Goal: Information Seeking & Learning: Find specific fact

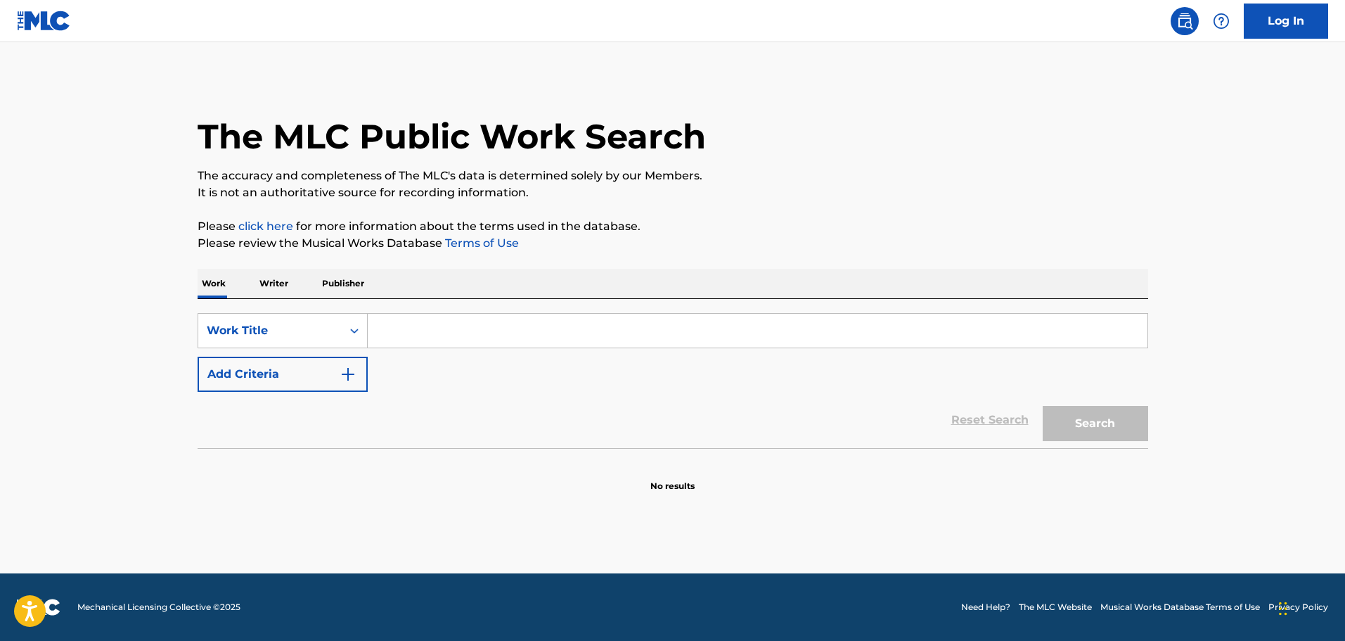
click at [486, 342] on input "Search Form" at bounding box center [758, 331] width 780 height 34
paste input "The Smile Song - The Living Tombstone"
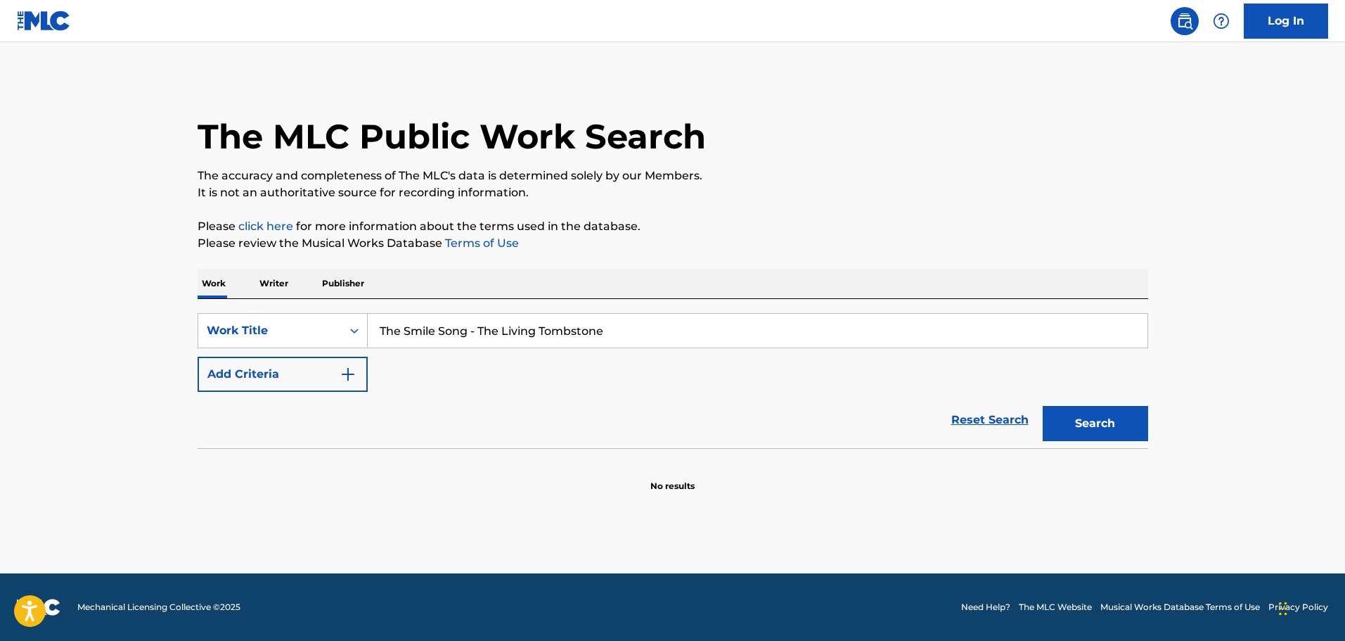
type input "The Smile Song - The Living Tombstone"
click at [1043, 406] on button "Search" at bounding box center [1095, 423] width 105 height 35
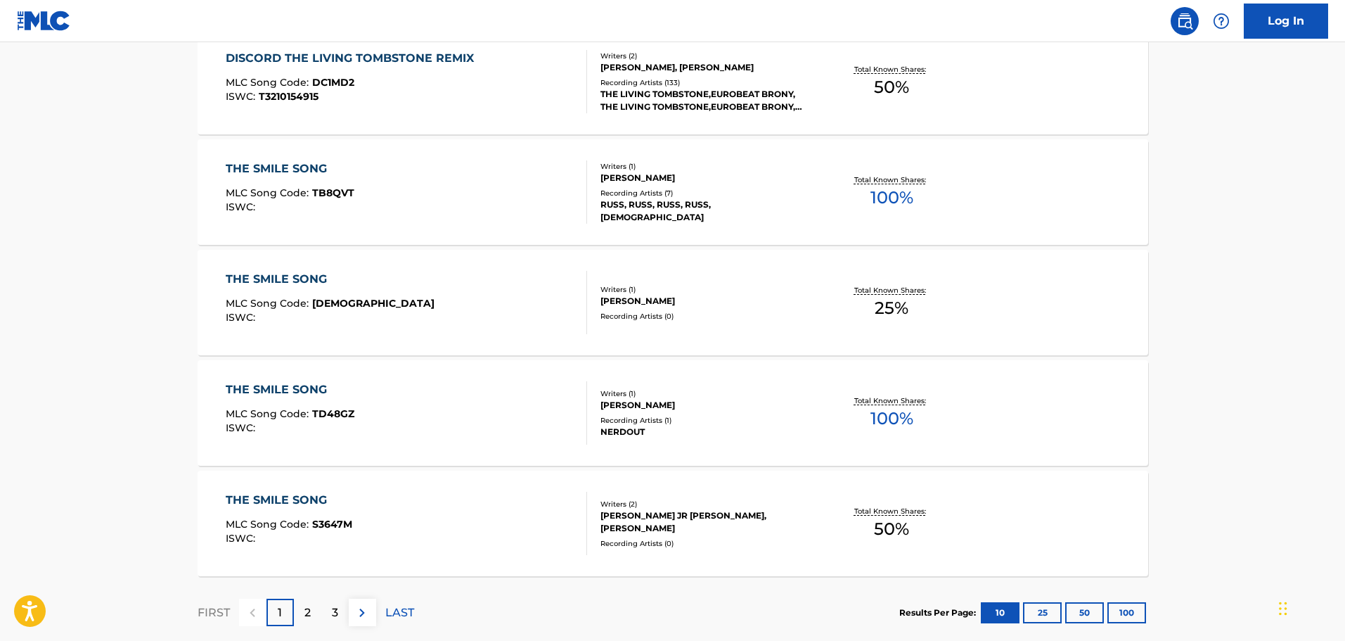
scroll to position [1055, 0]
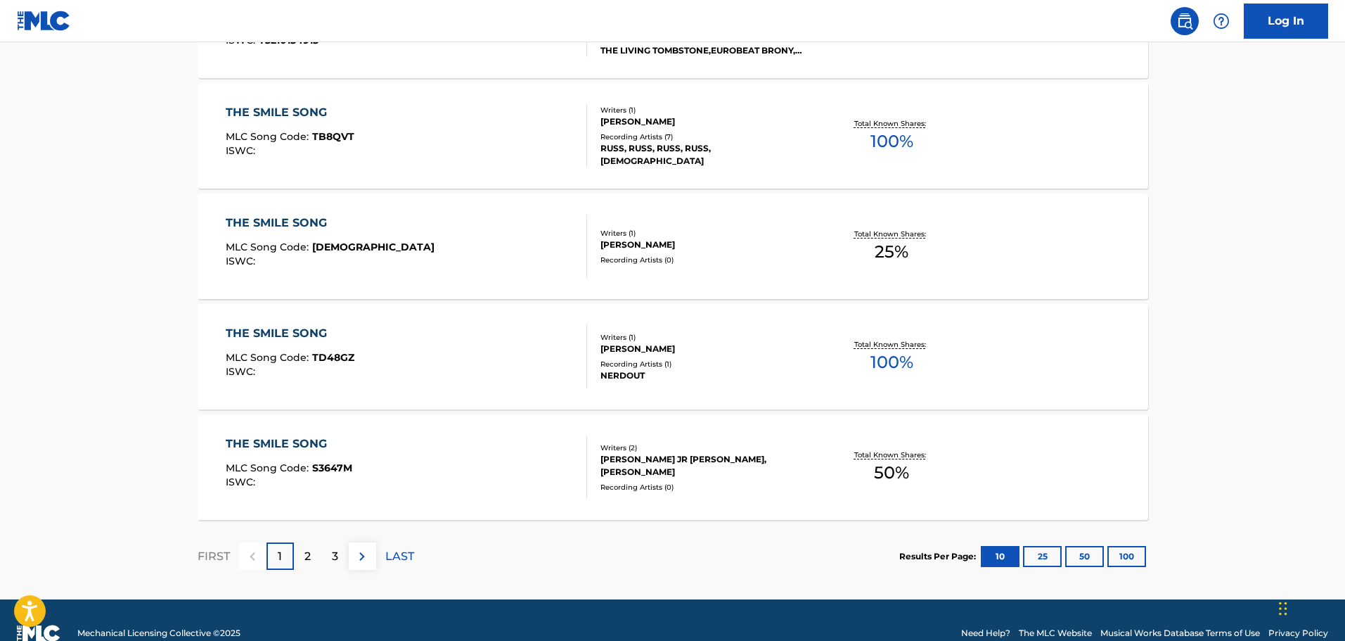
click at [364, 553] on img at bounding box center [362, 556] width 17 height 17
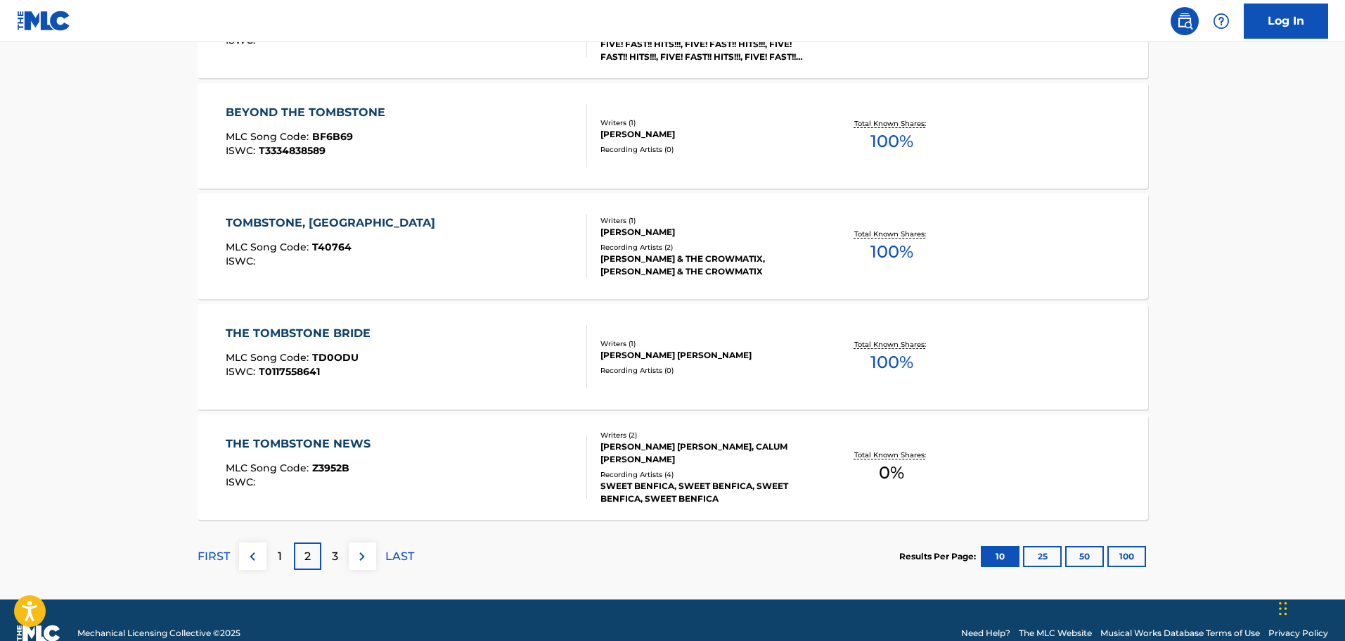
click at [366, 555] on img at bounding box center [362, 556] width 17 height 17
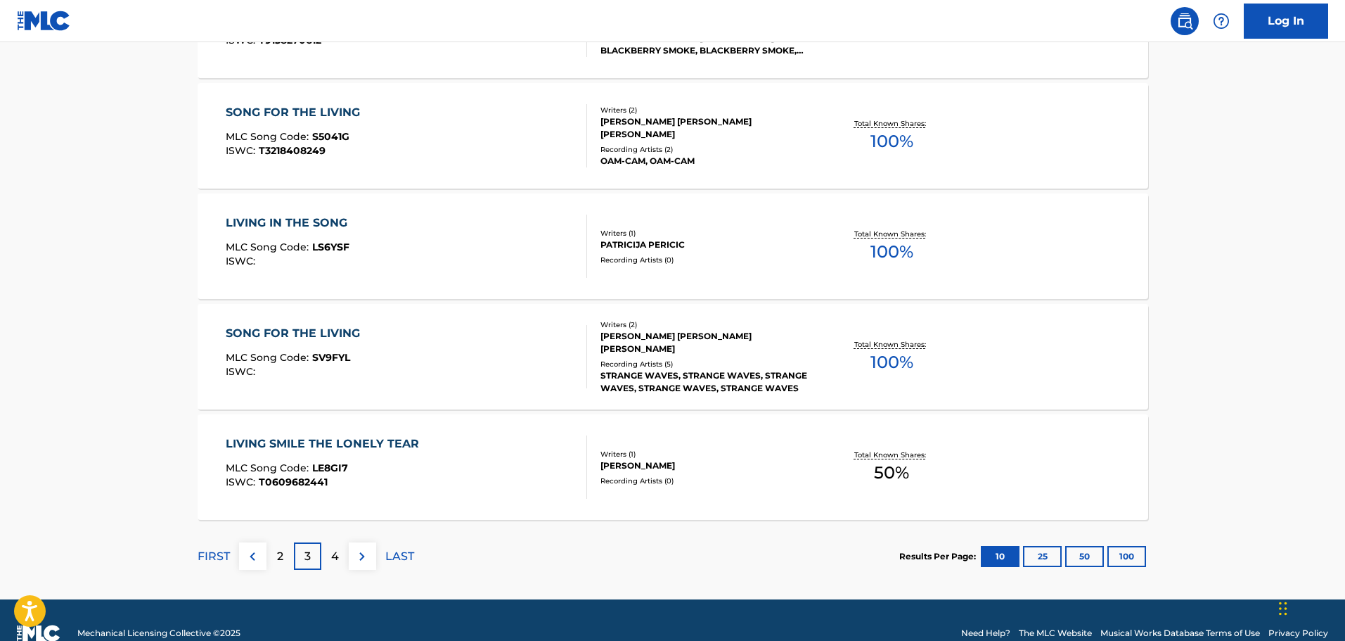
click at [358, 559] on img at bounding box center [362, 556] width 17 height 17
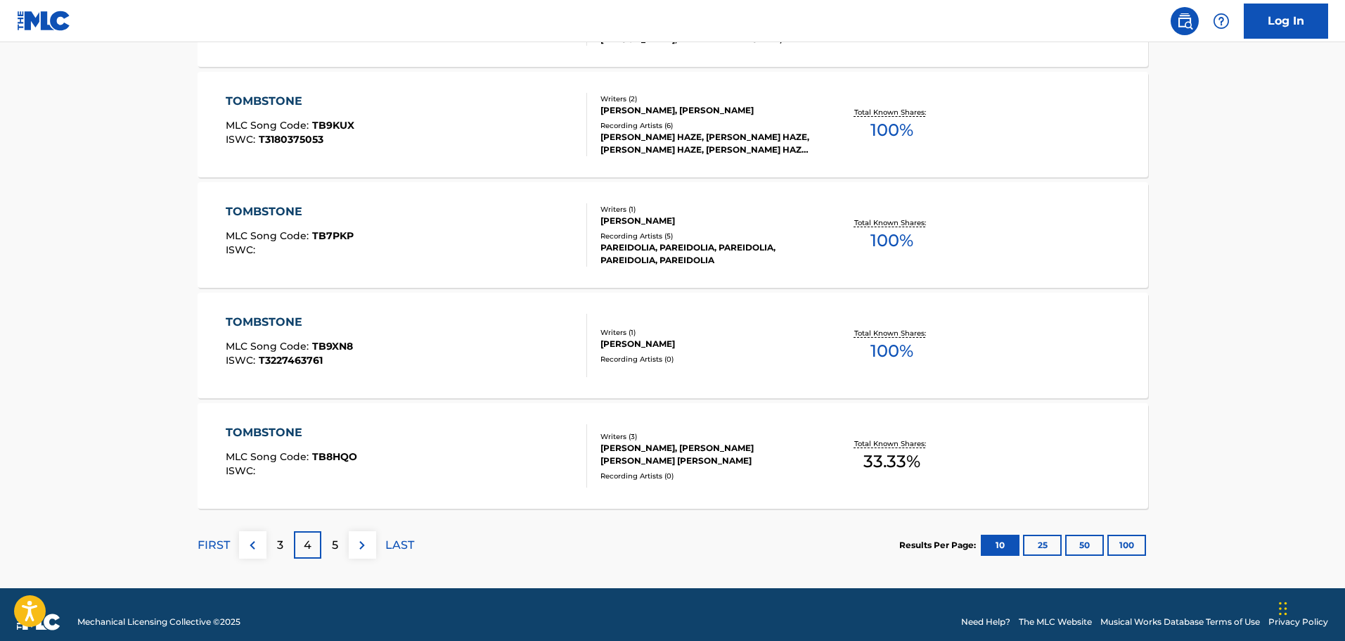
scroll to position [1081, 0]
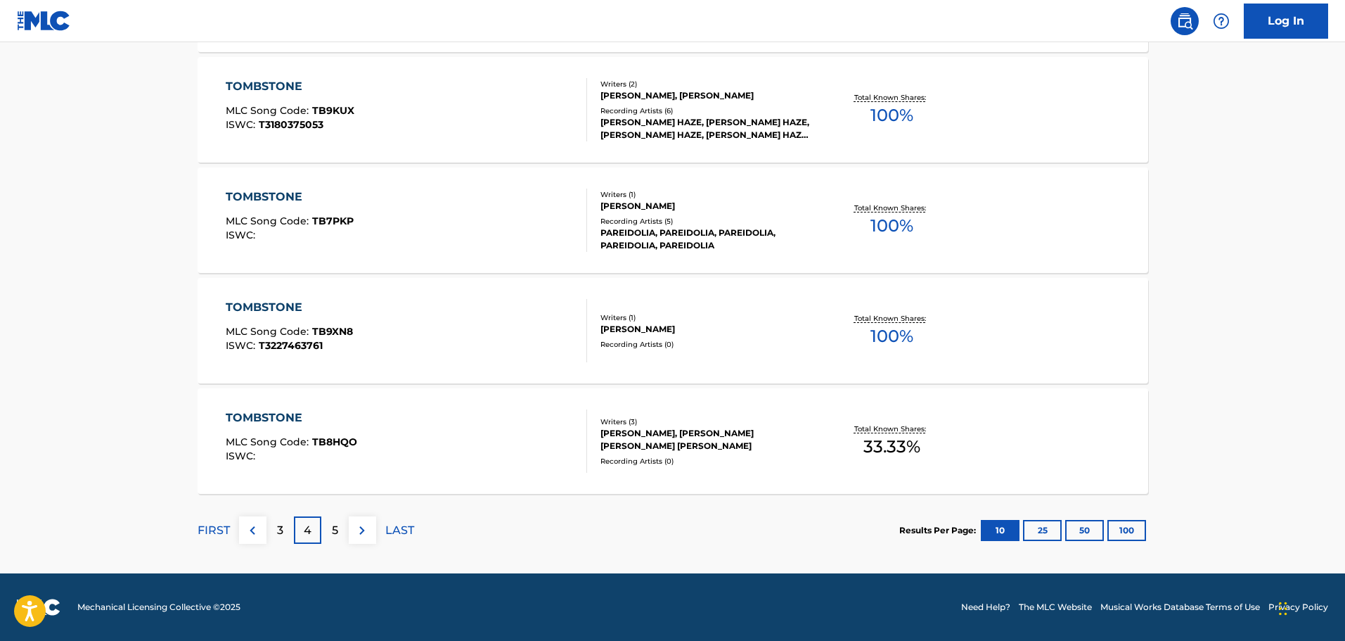
click at [368, 525] on img at bounding box center [362, 530] width 17 height 17
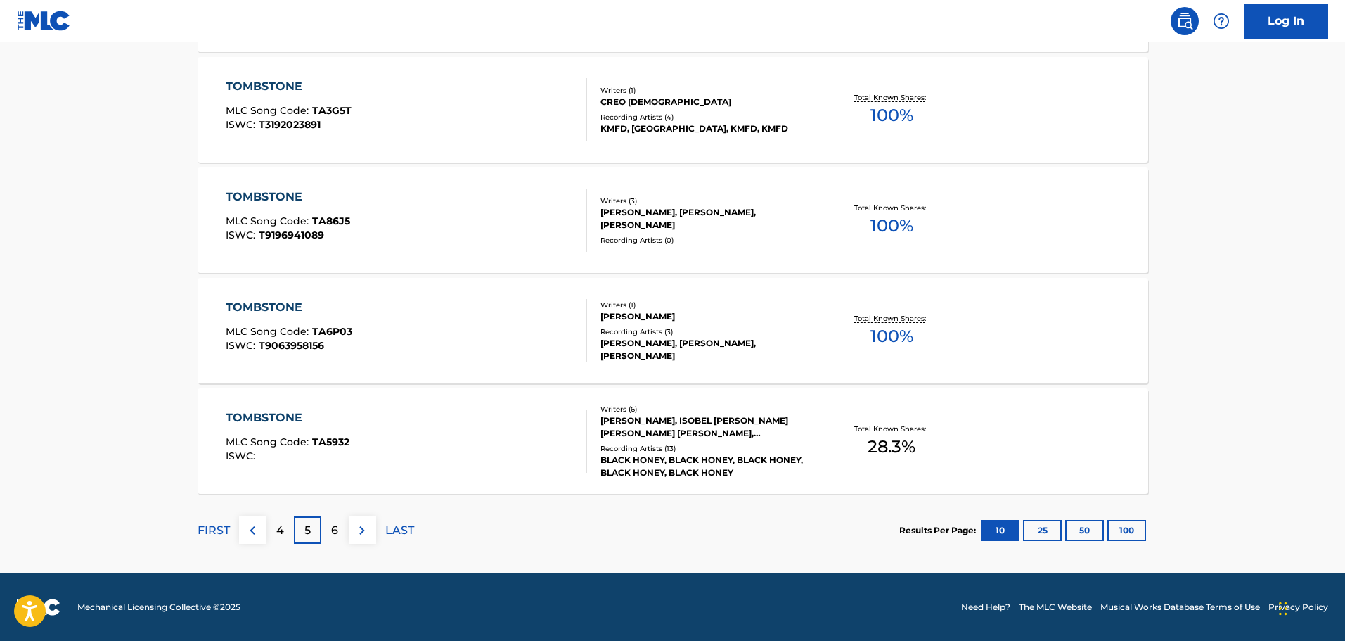
click at [369, 529] on img at bounding box center [362, 530] width 17 height 17
